Goal: Check status: Check status

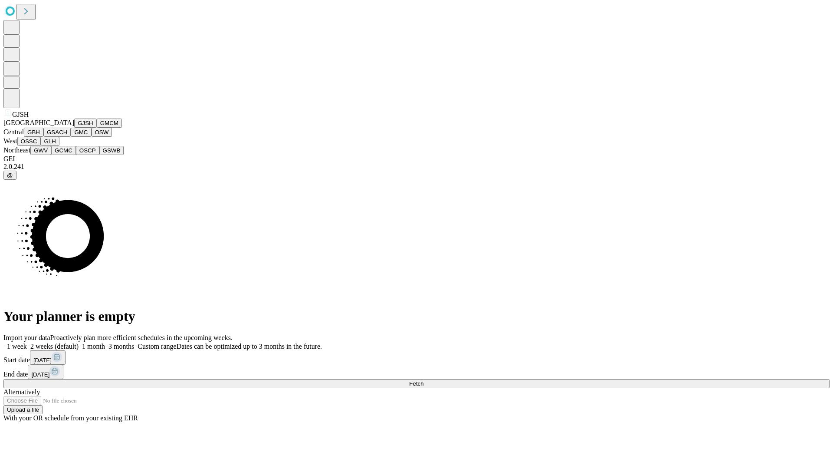
click at [74, 128] on button "GJSH" at bounding box center [85, 122] width 23 height 9
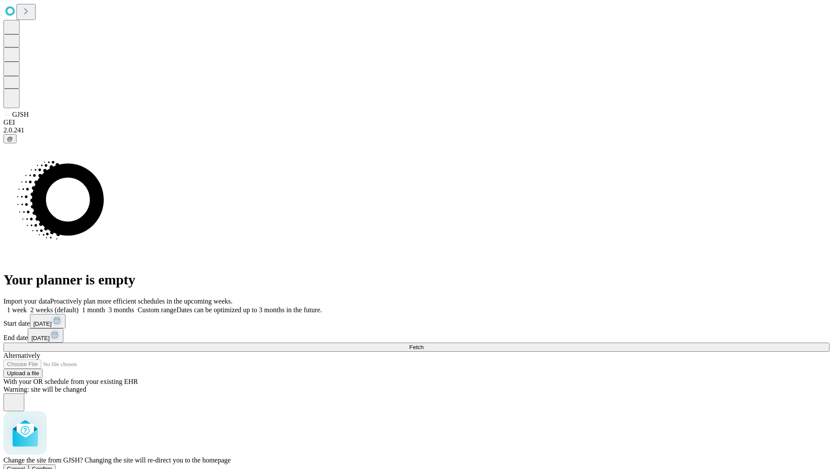
click at [53, 465] on span "Confirm" at bounding box center [42, 468] width 20 height 7
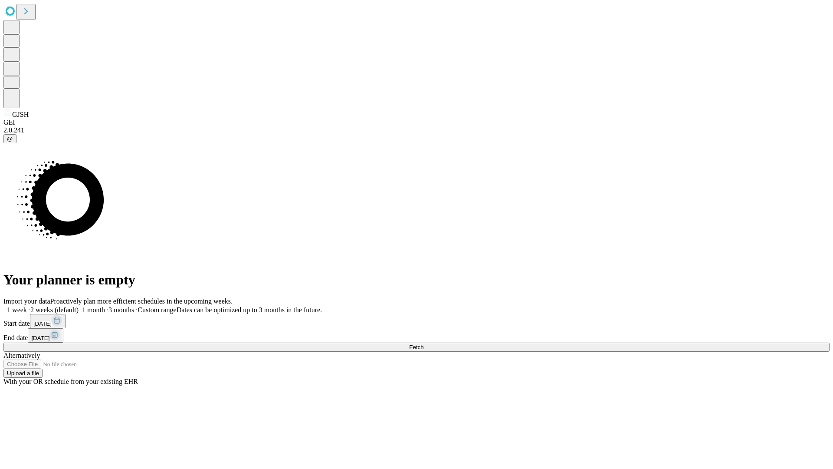
click at [27, 306] on label "1 week" at bounding box center [14, 309] width 23 height 7
click at [424, 344] on span "Fetch" at bounding box center [416, 347] width 14 height 7
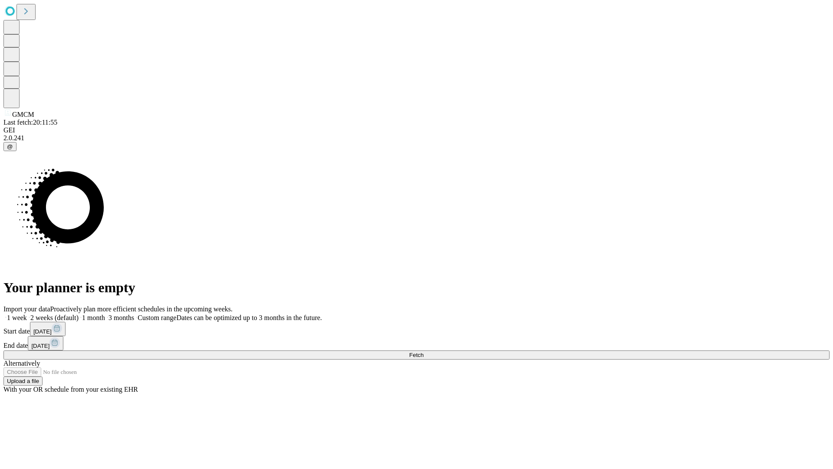
click at [27, 314] on label "1 week" at bounding box center [14, 317] width 23 height 7
click at [424, 352] on span "Fetch" at bounding box center [416, 355] width 14 height 7
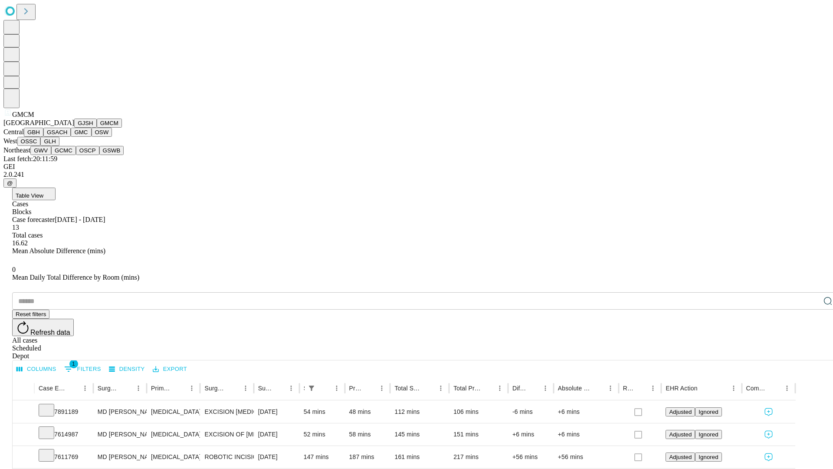
click at [43, 137] on button "GBH" at bounding box center [34, 132] width 20 height 9
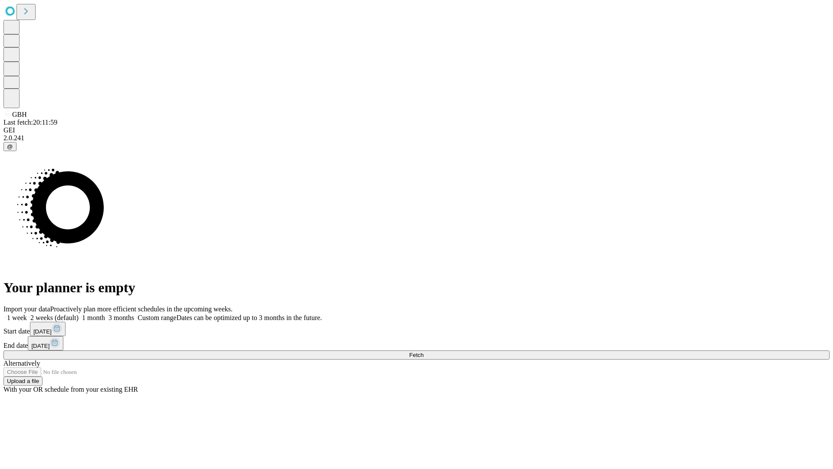
click at [424, 352] on span "Fetch" at bounding box center [416, 355] width 14 height 7
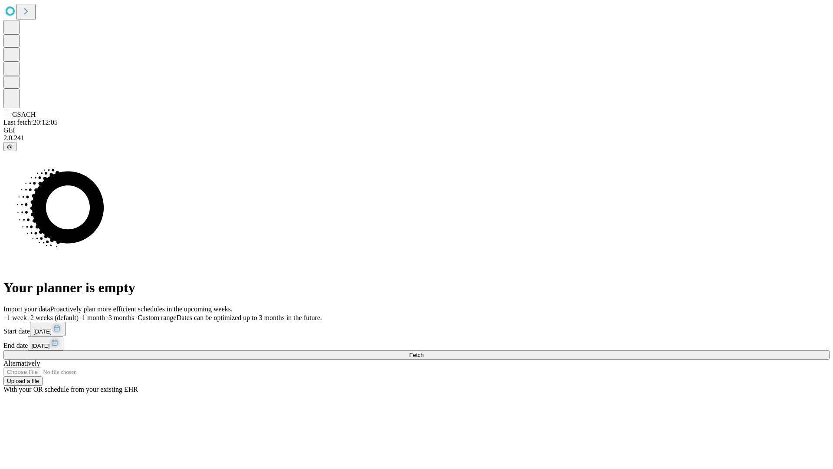
click at [27, 314] on label "1 week" at bounding box center [14, 317] width 23 height 7
click at [424, 352] on span "Fetch" at bounding box center [416, 355] width 14 height 7
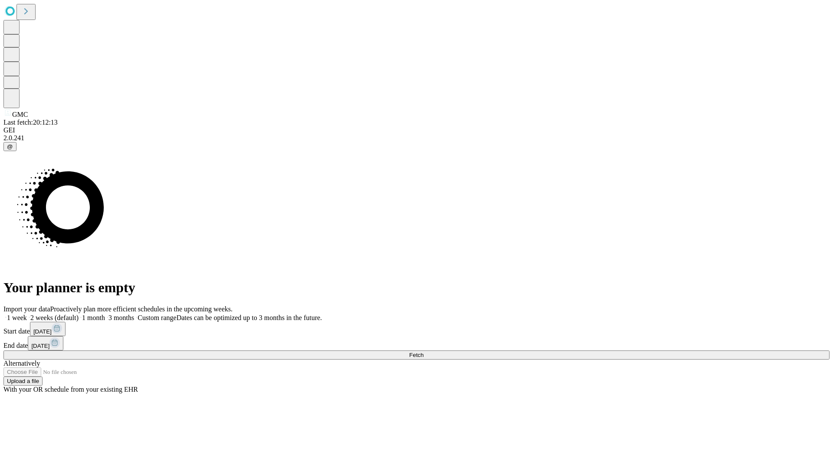
click at [424, 352] on span "Fetch" at bounding box center [416, 355] width 14 height 7
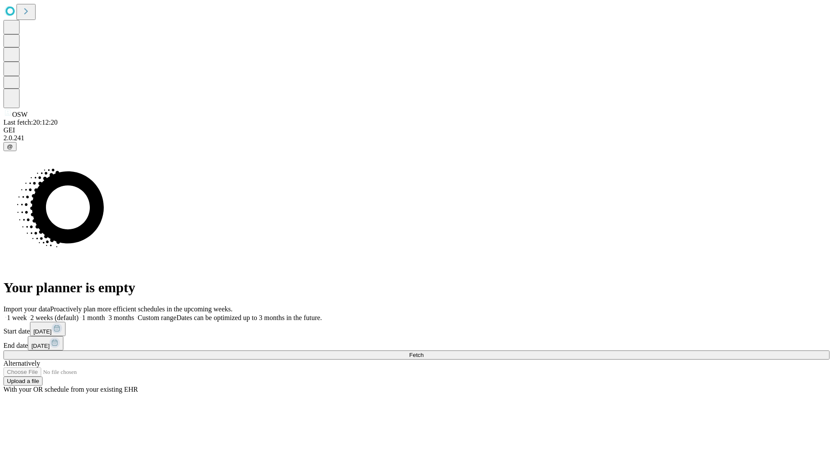
click at [27, 314] on label "1 week" at bounding box center [14, 317] width 23 height 7
click at [424, 352] on span "Fetch" at bounding box center [416, 355] width 14 height 7
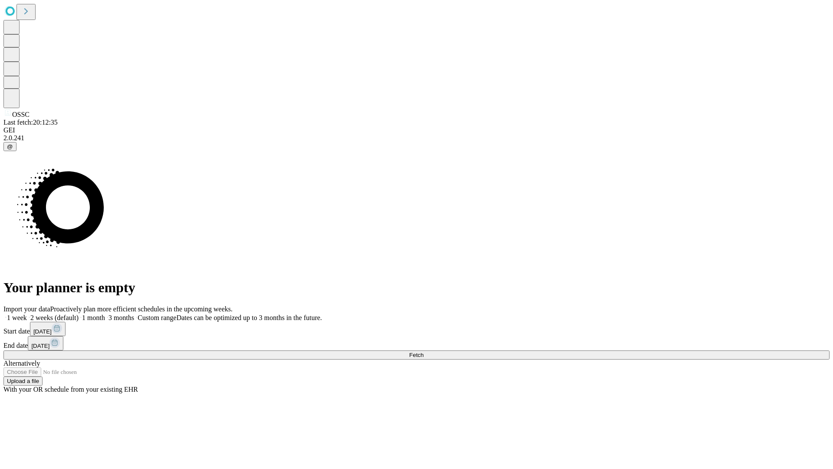
click at [27, 314] on label "1 week" at bounding box center [14, 317] width 23 height 7
click at [424, 352] on span "Fetch" at bounding box center [416, 355] width 14 height 7
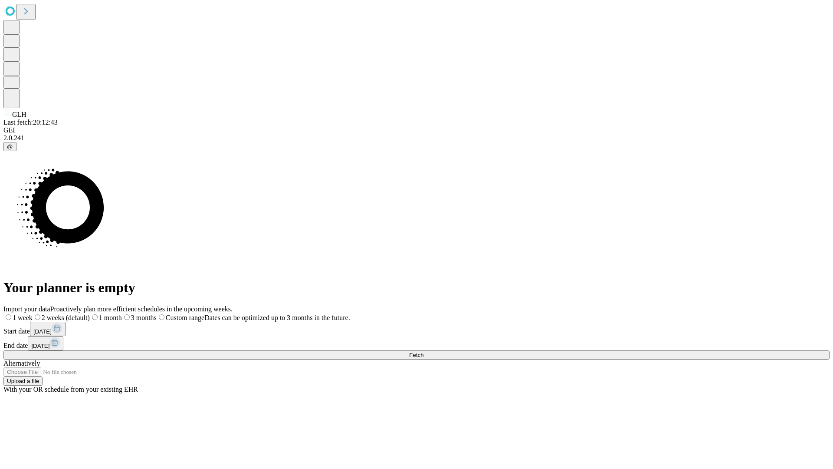
click at [33, 314] on label "1 week" at bounding box center [17, 317] width 29 height 7
click at [424, 352] on span "Fetch" at bounding box center [416, 355] width 14 height 7
